Goal: Complete application form

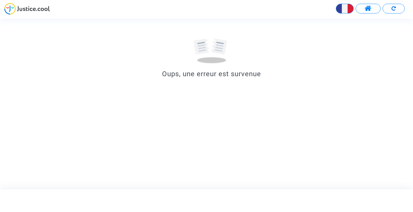
click at [13, 10] on img at bounding box center [27, 9] width 46 height 12
